Goal: Navigation & Orientation: Find specific page/section

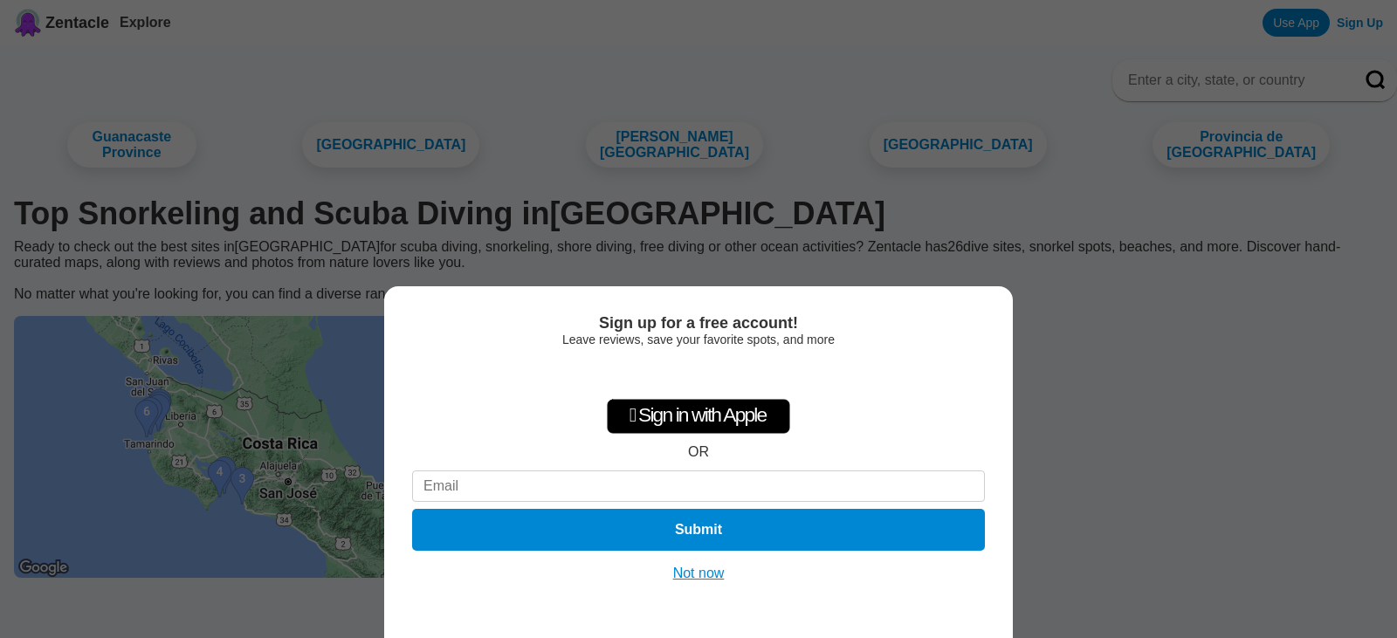
click at [681, 572] on button "Not now" at bounding box center [699, 573] width 62 height 17
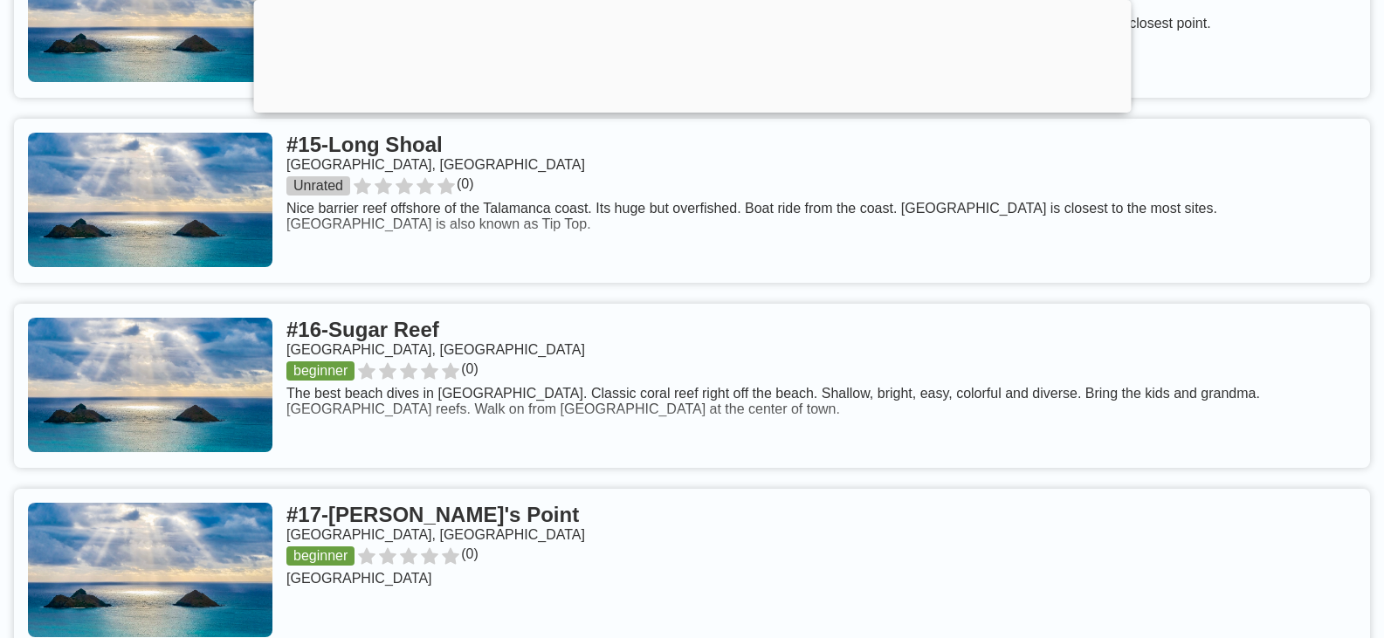
scroll to position [3842, 0]
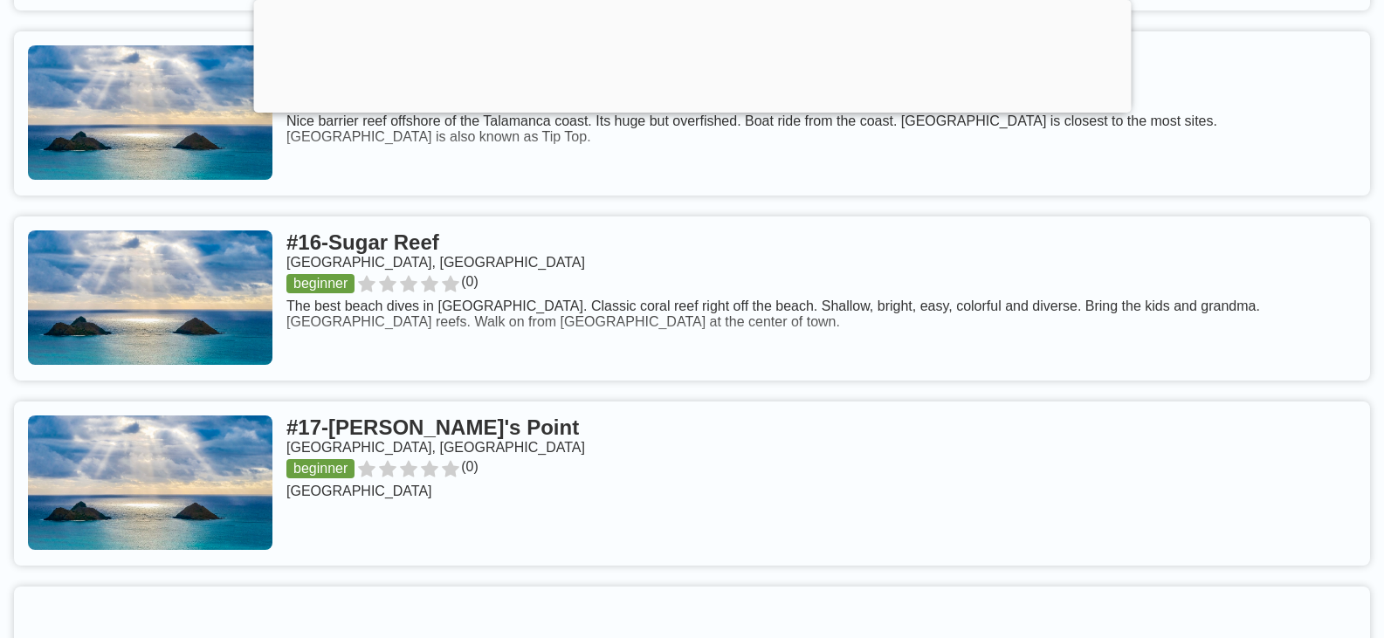
click at [265, 320] on link at bounding box center [692, 299] width 1356 height 164
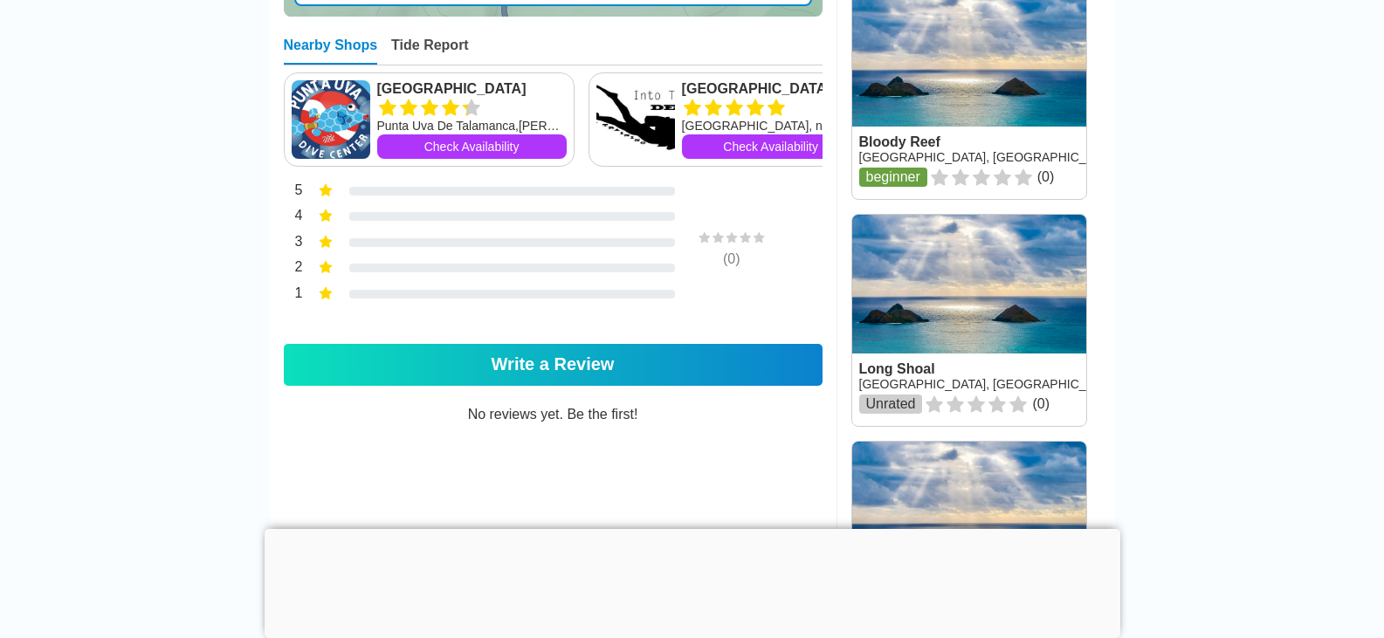
scroll to position [1135, 0]
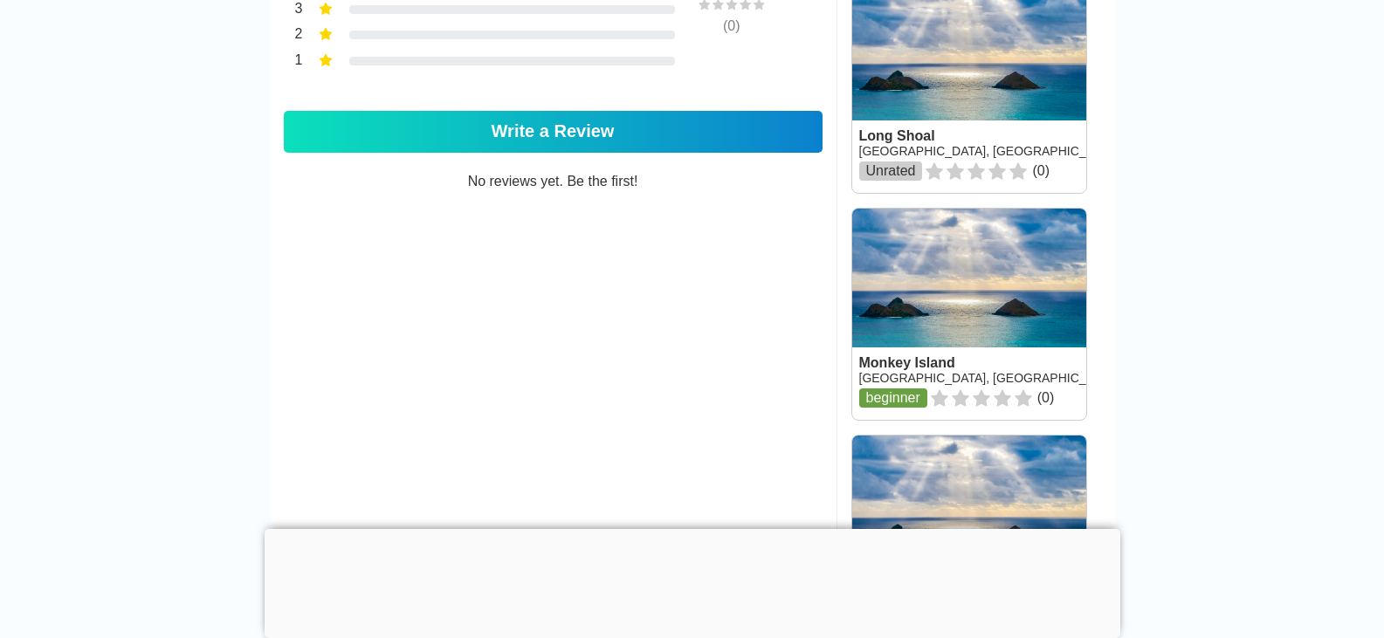
click at [687, 529] on div at bounding box center [693, 529] width 856 height 0
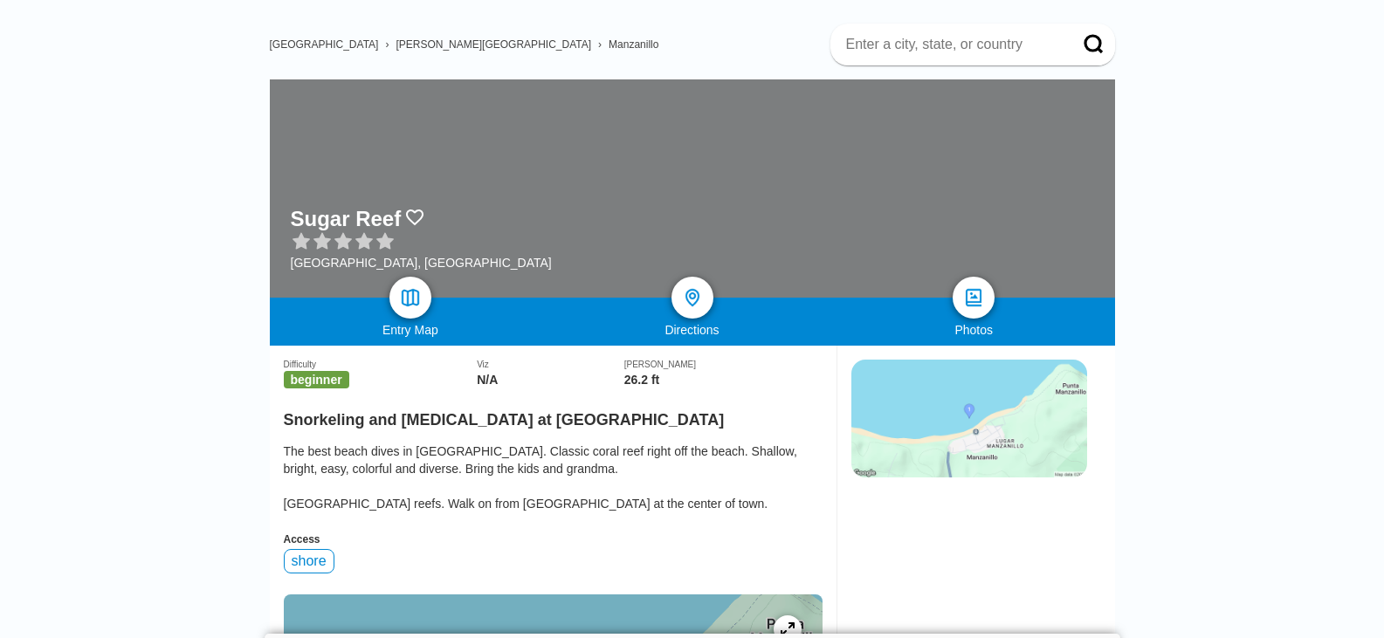
scroll to position [87, 0]
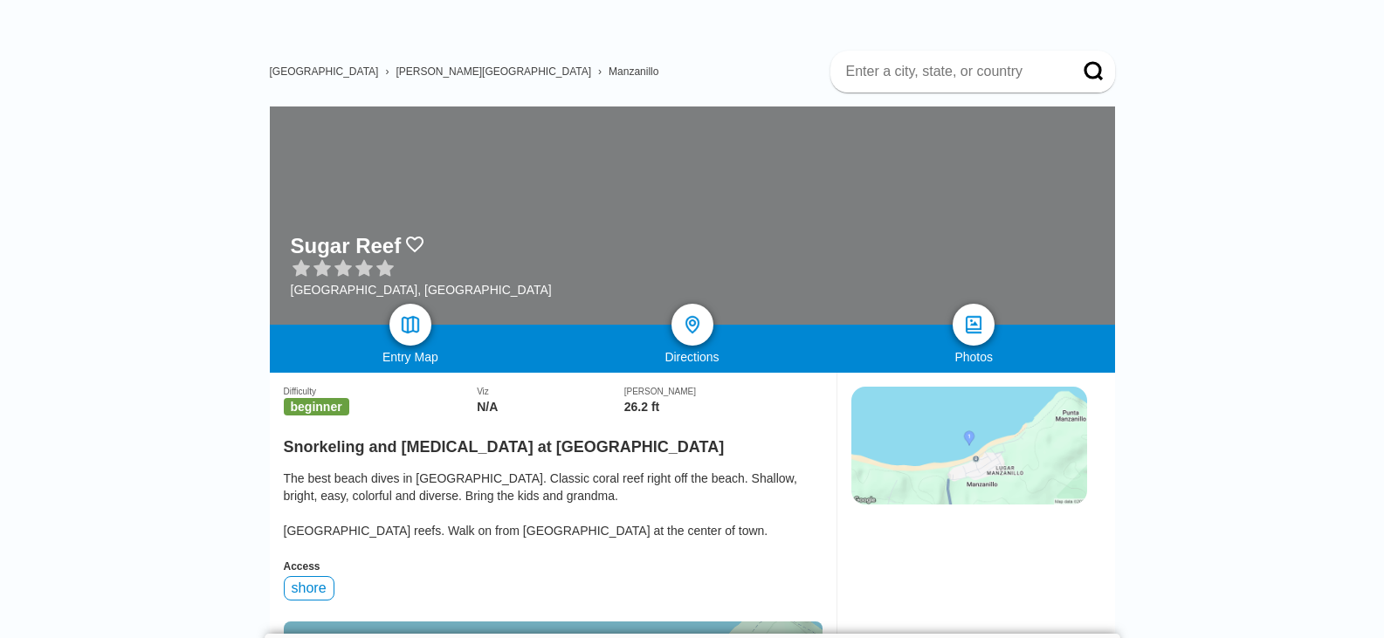
click at [994, 458] on img at bounding box center [969, 446] width 236 height 118
